Goal: Task Accomplishment & Management: Complete application form

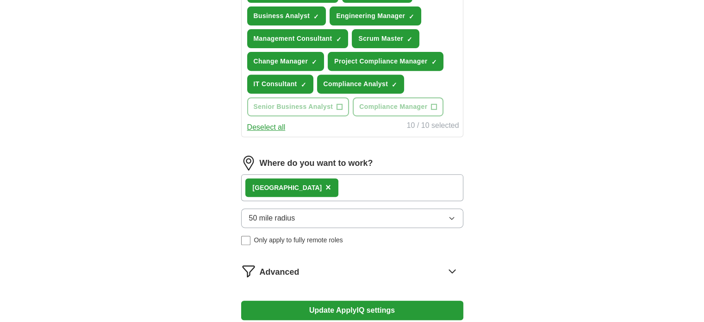
scroll to position [480, 0]
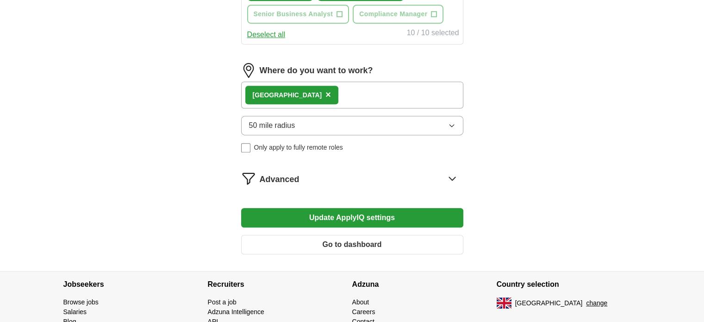
click at [271, 175] on span "Advanced" at bounding box center [280, 179] width 40 height 12
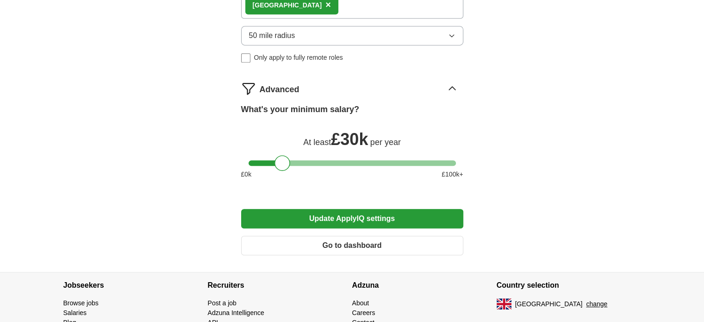
scroll to position [573, 0]
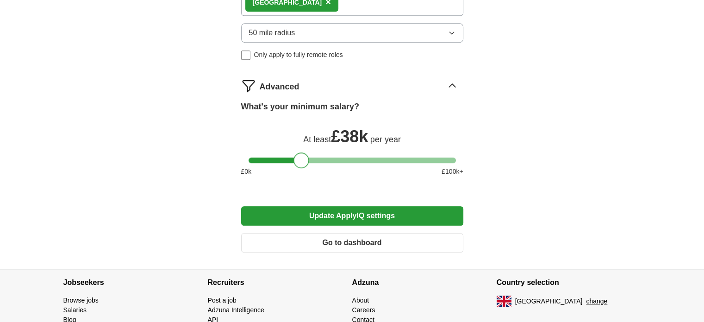
drag, startPoint x: 284, startPoint y: 158, endPoint x: 304, endPoint y: 148, distance: 22.4
click at [304, 148] on div "What's your minimum salary? At least £ 38k per year £ 0 k £ 100 k+" at bounding box center [352, 141] width 222 height 83
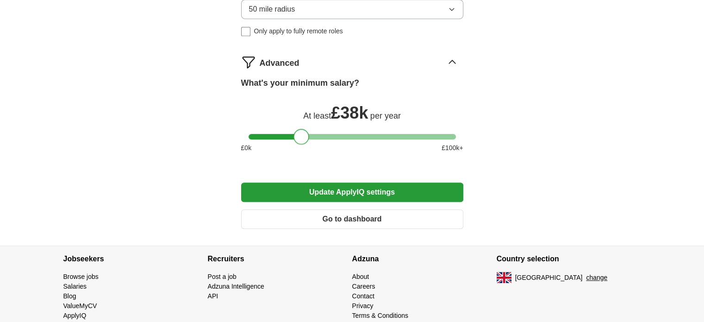
scroll to position [619, 0]
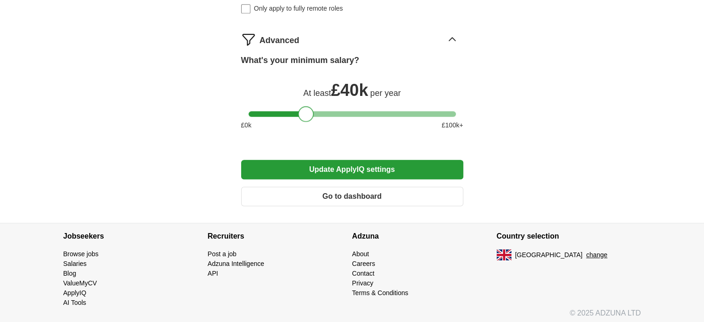
drag, startPoint x: 296, startPoint y: 107, endPoint x: 301, endPoint y: 106, distance: 5.9
click at [301, 106] on div at bounding box center [306, 114] width 16 height 16
click at [344, 160] on button "Update ApplyIQ settings" at bounding box center [352, 169] width 222 height 19
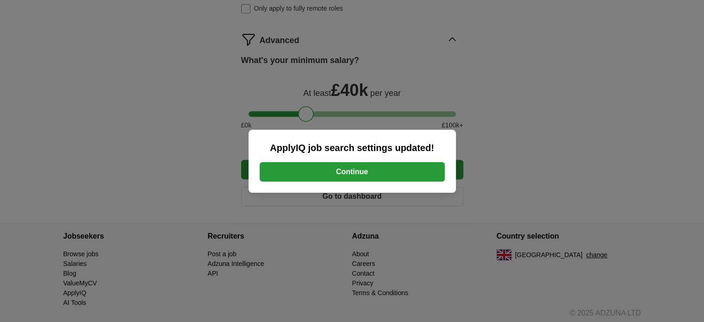
click at [327, 173] on button "Continue" at bounding box center [352, 171] width 185 height 19
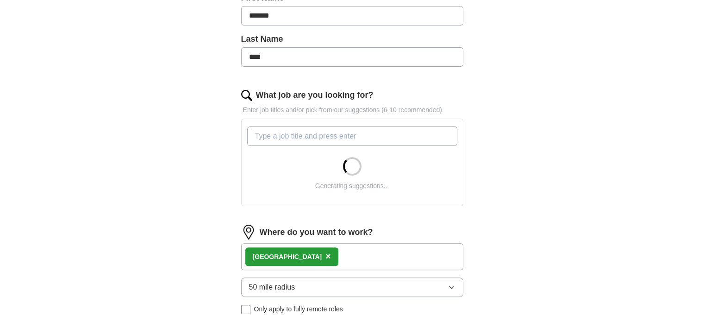
scroll to position [278, 0]
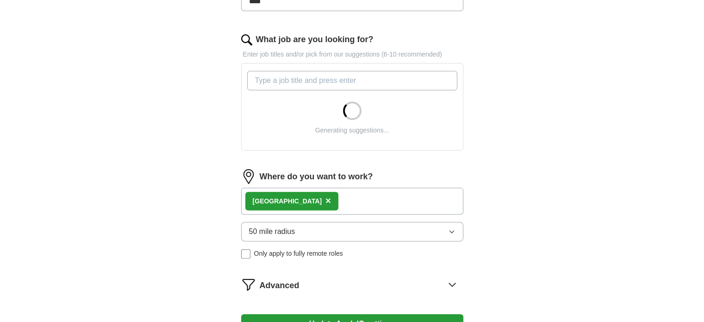
click at [316, 203] on div "London ×" at bounding box center [352, 200] width 222 height 27
click at [317, 199] on div "London ×" at bounding box center [352, 200] width 222 height 27
click at [322, 199] on div "London ×" at bounding box center [352, 200] width 222 height 27
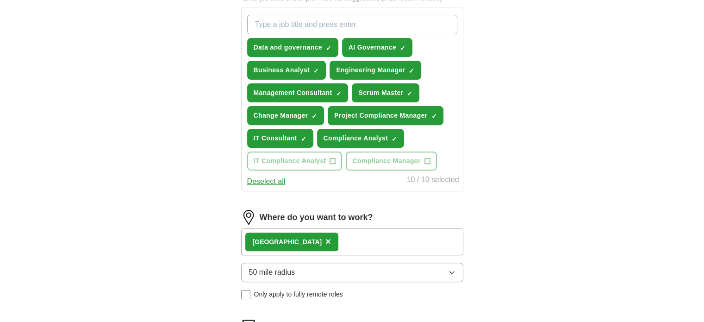
scroll to position [417, 0]
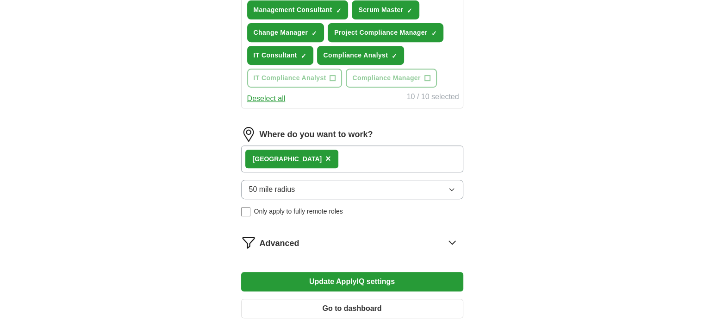
click at [316, 161] on div "London ×" at bounding box center [352, 158] width 222 height 27
click at [304, 153] on div "London ×" at bounding box center [352, 158] width 222 height 27
drag, startPoint x: 304, startPoint y: 153, endPoint x: 310, endPoint y: 155, distance: 6.3
click at [310, 155] on div "London ×" at bounding box center [352, 158] width 222 height 27
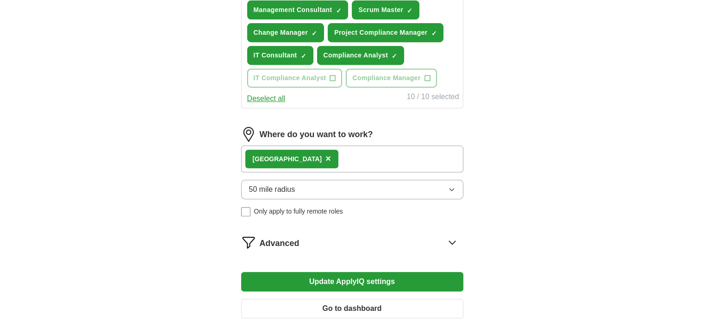
click at [310, 155] on div "London ×" at bounding box center [352, 158] width 222 height 27
click at [325, 154] on span "×" at bounding box center [328, 158] width 6 height 10
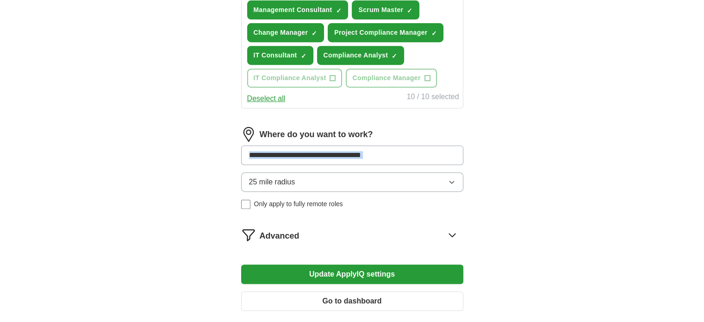
click at [315, 155] on input at bounding box center [352, 154] width 222 height 19
type input "***"
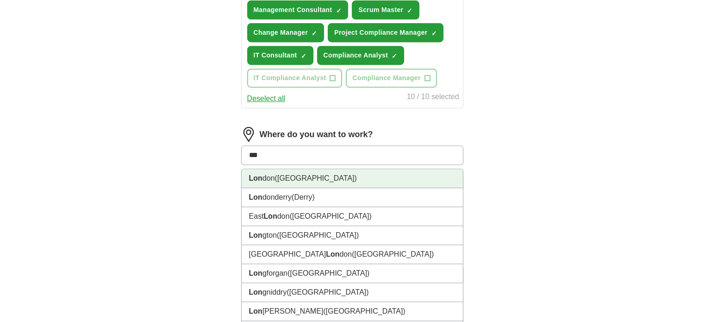
click at [279, 183] on li "Lon don (UK)" at bounding box center [352, 178] width 221 height 19
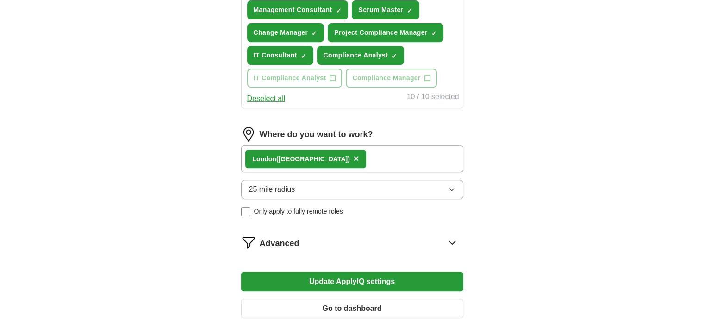
click at [342, 184] on button "25 mile radius" at bounding box center [352, 189] width 222 height 19
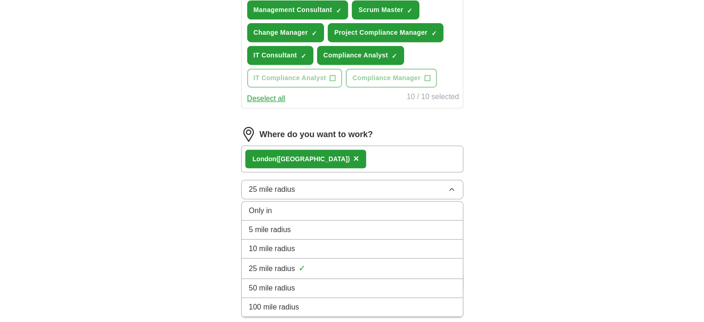
click at [308, 301] on div "100 mile radius" at bounding box center [352, 306] width 206 height 11
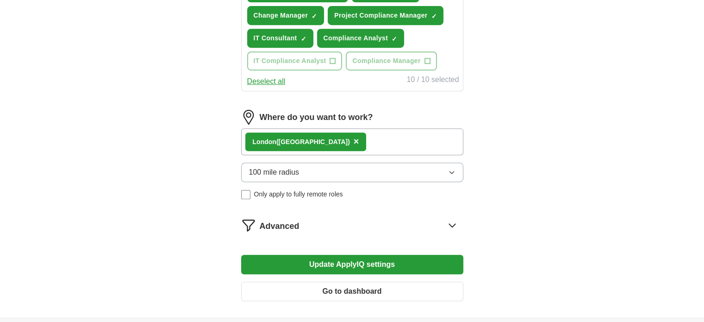
scroll to position [463, 0]
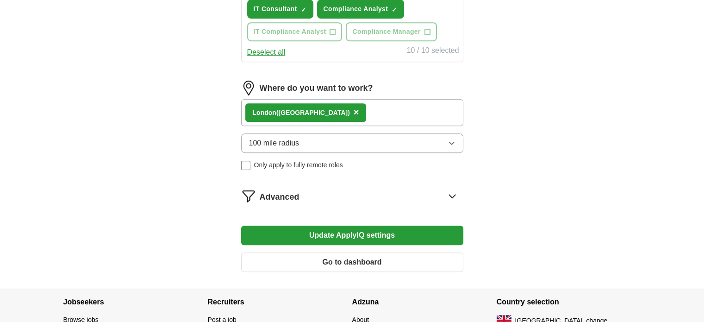
click at [311, 232] on button "Update ApplyIQ settings" at bounding box center [352, 234] width 222 height 19
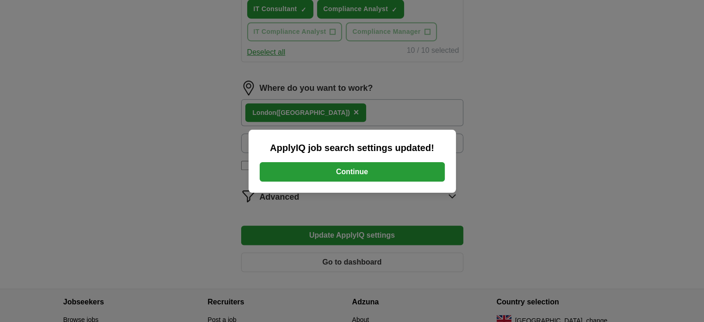
drag, startPoint x: 336, startPoint y: 171, endPoint x: 321, endPoint y: 181, distance: 17.9
click at [337, 169] on button "Continue" at bounding box center [352, 171] width 185 height 19
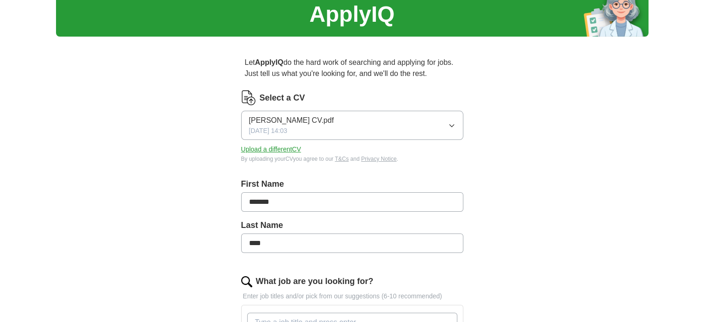
scroll to position [46, 0]
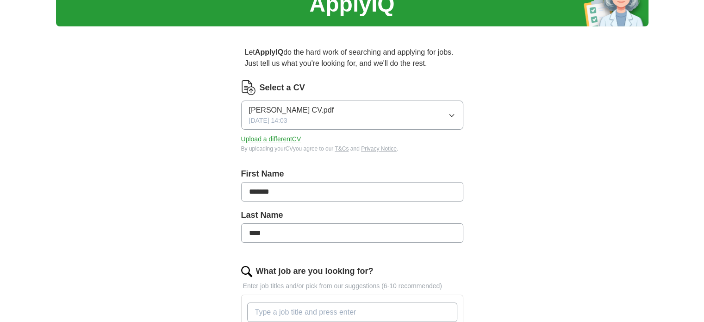
click at [270, 137] on button "Upload a different CV" at bounding box center [271, 139] width 60 height 10
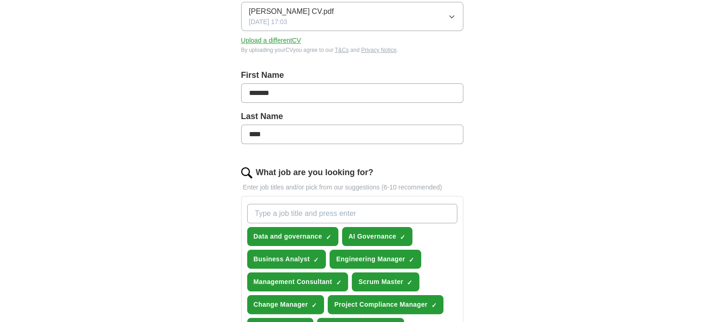
scroll to position [231, 0]
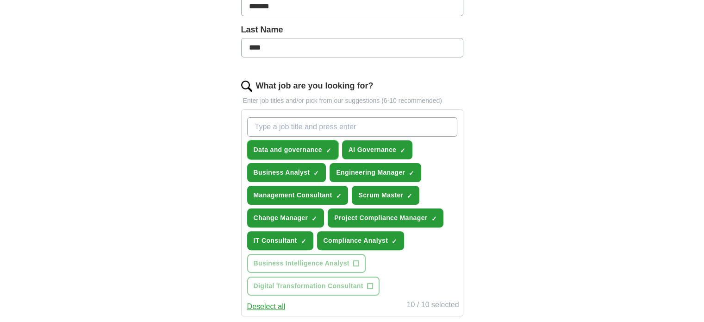
click at [309, 141] on button "Data and governance ✓ ×" at bounding box center [292, 149] width 91 height 19
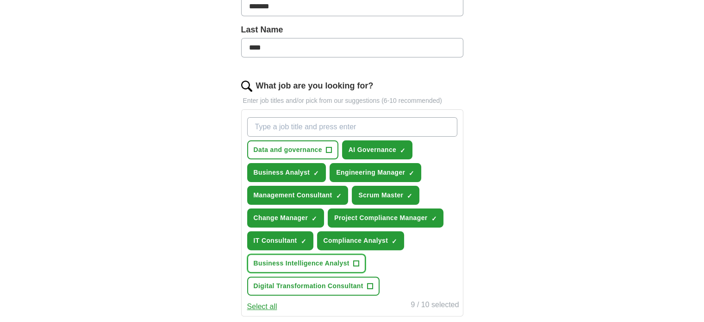
click at [355, 261] on span "+" at bounding box center [356, 263] width 6 height 7
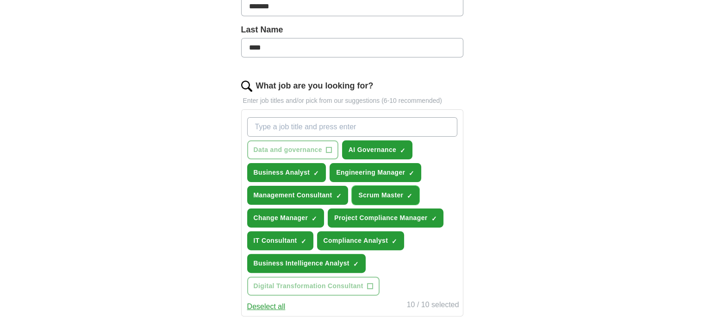
click at [389, 194] on span "Scrum Master" at bounding box center [380, 195] width 45 height 10
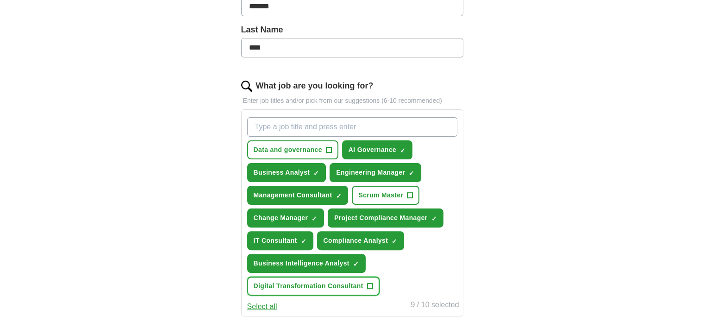
click at [361, 282] on span "Digital Transformation Consultant" at bounding box center [309, 286] width 110 height 10
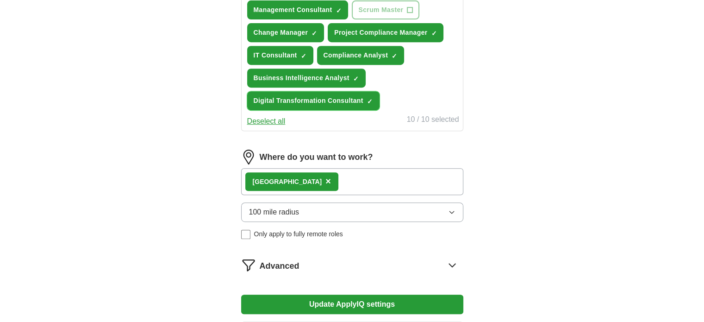
scroll to position [551, 0]
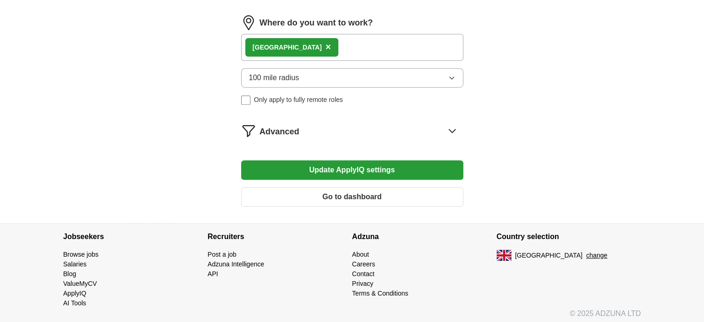
click at [374, 162] on button "Update ApplyIQ settings" at bounding box center [352, 169] width 222 height 19
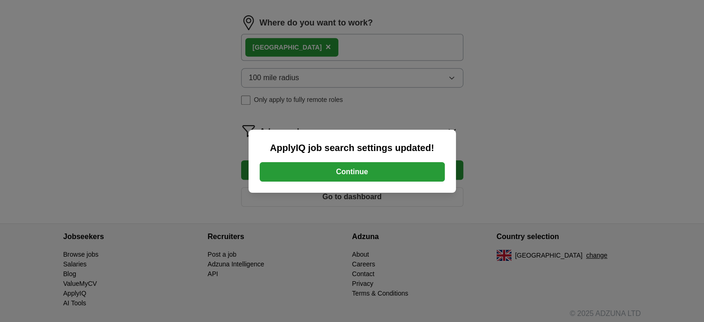
click at [347, 173] on button "Continue" at bounding box center [352, 171] width 185 height 19
